Goal: Navigation & Orientation: Find specific page/section

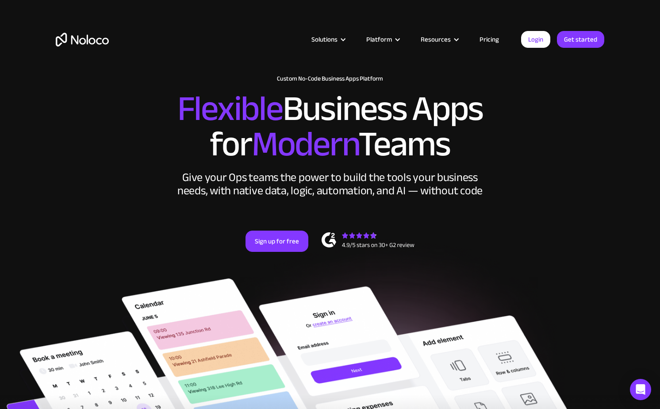
click at [290, 155] on span "Modern" at bounding box center [305, 144] width 107 height 66
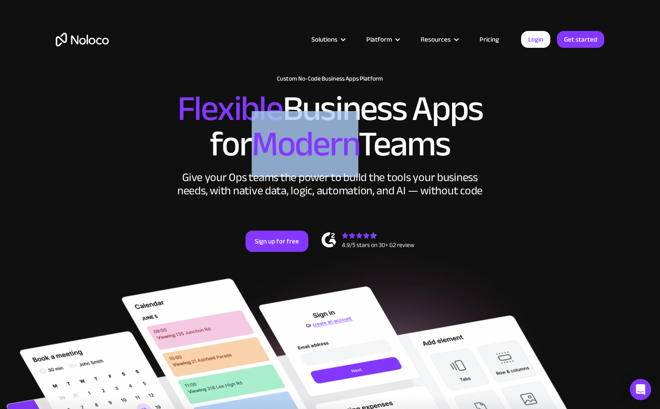
click at [290, 155] on span "Modern" at bounding box center [305, 144] width 107 height 66
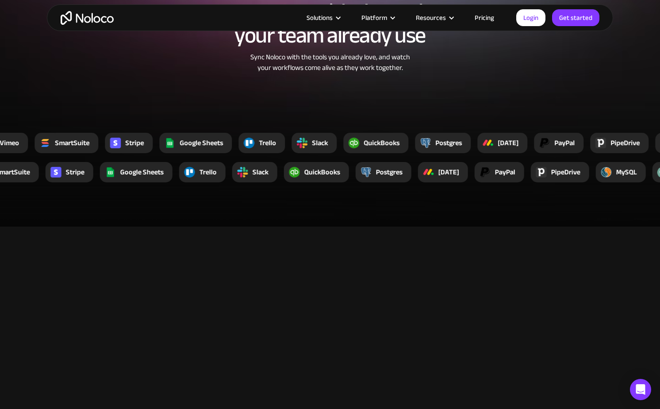
scroll to position [1600, 0]
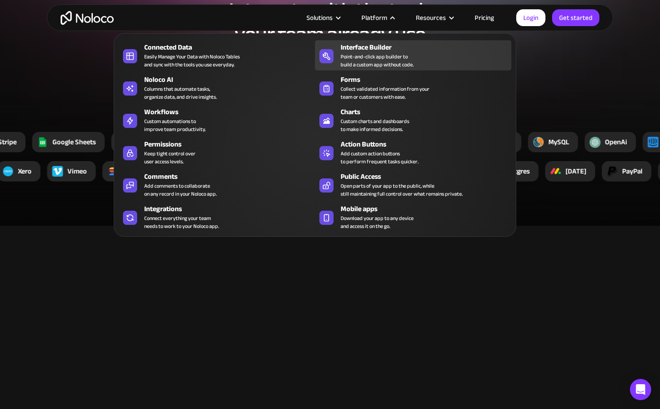
click at [374, 58] on div "Point-and-click app builder to build a custom app without code." at bounding box center [377, 61] width 73 height 16
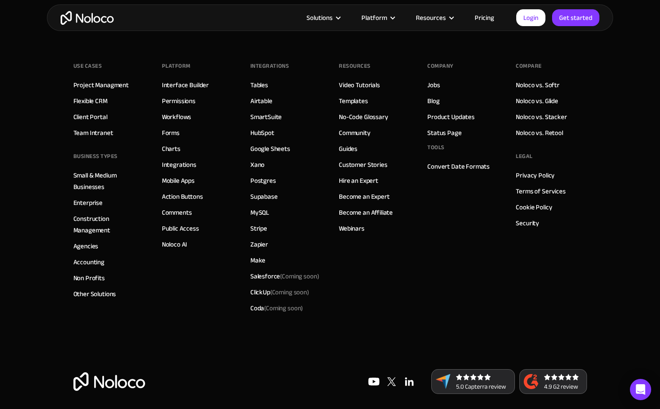
scroll to position [3076, 0]
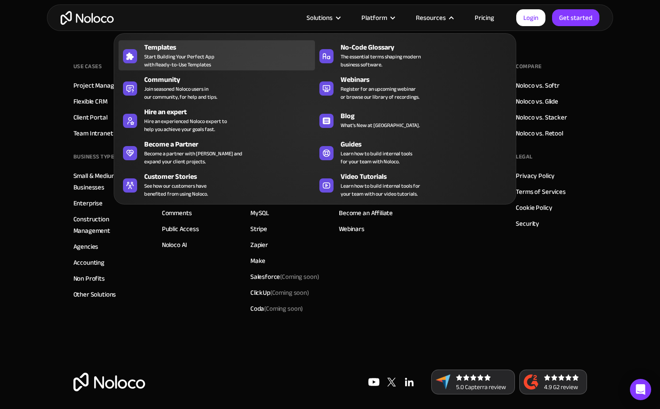
click at [189, 55] on span "Start Building Your Perfect App with Ready-to-Use Templates" at bounding box center [179, 61] width 70 height 16
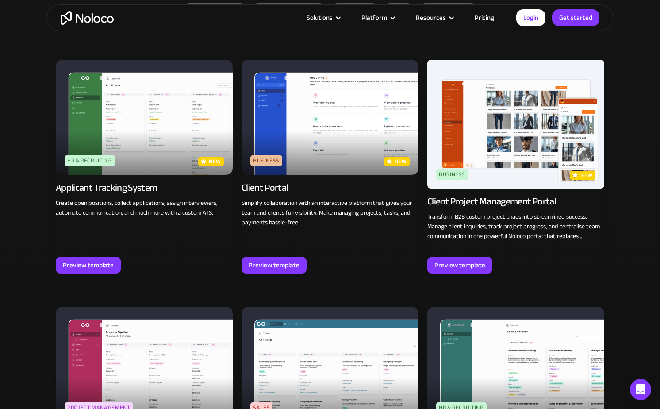
scroll to position [584, 0]
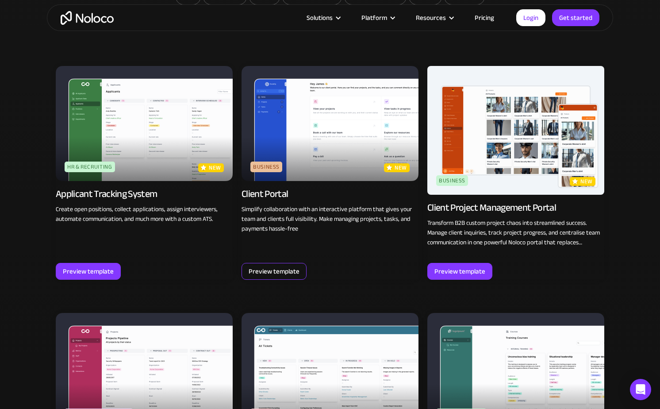
click at [272, 277] on div "Preview template" at bounding box center [274, 271] width 65 height 17
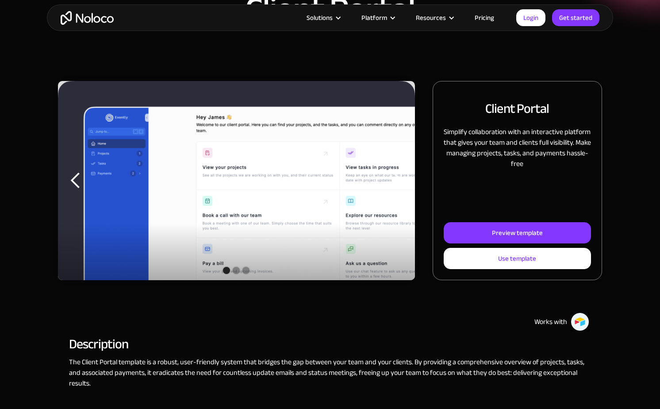
scroll to position [72, 0]
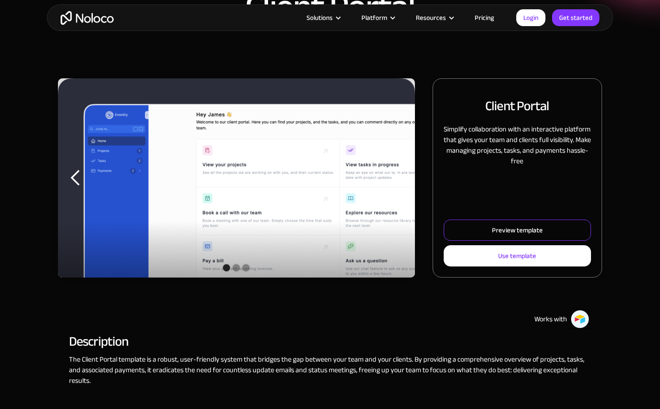
click at [484, 234] on link "Preview template" at bounding box center [517, 229] width 147 height 21
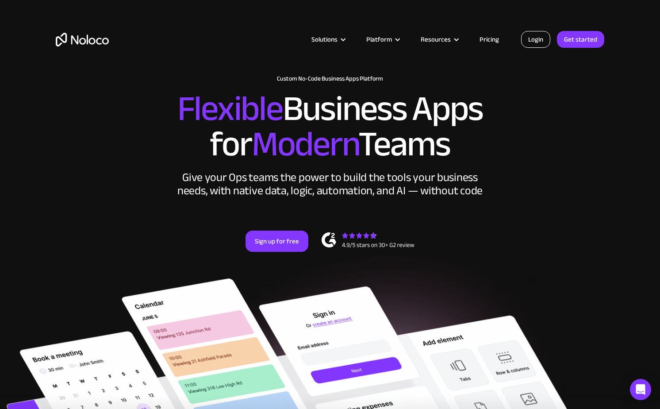
click at [538, 38] on link "Login" at bounding box center [535, 39] width 29 height 17
